Goal: Information Seeking & Learning: Learn about a topic

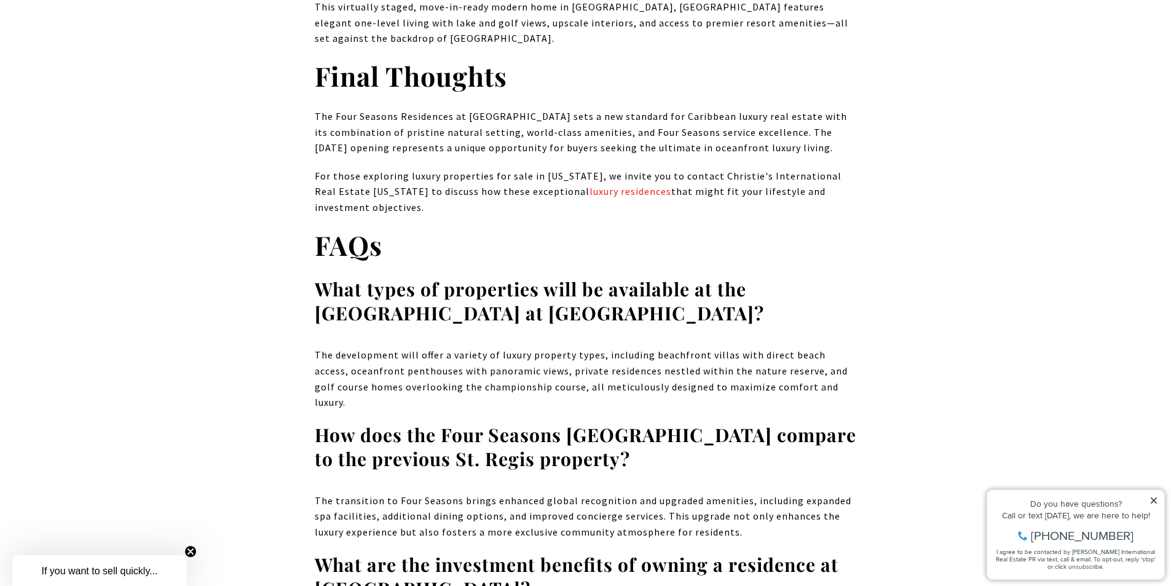
scroll to position [6741, 0]
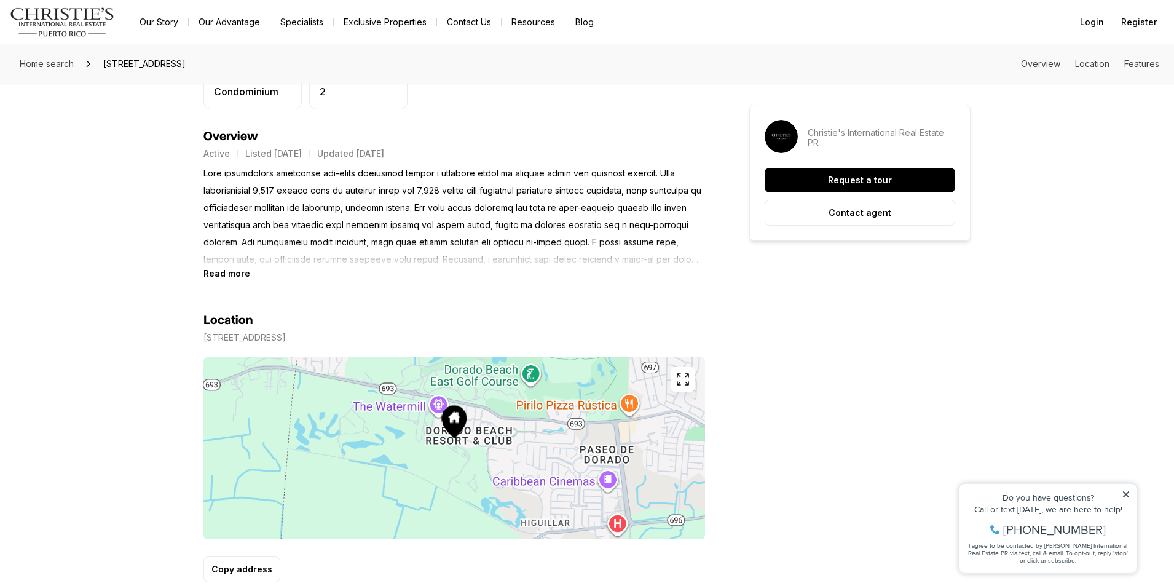
scroll to position [512, 0]
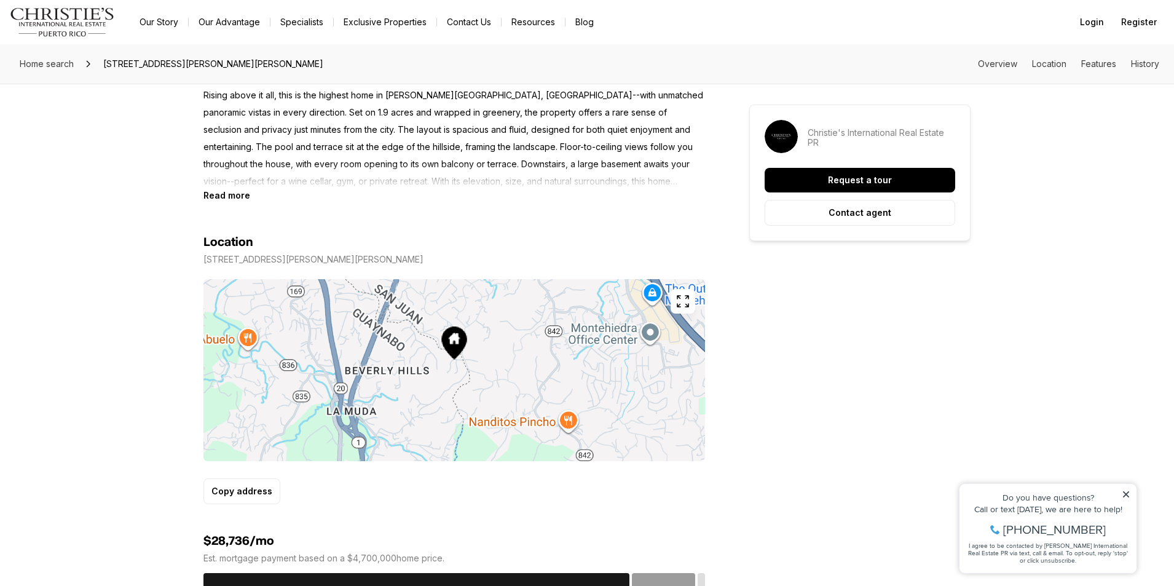
scroll to position [573, 0]
